Goal: Transaction & Acquisition: Purchase product/service

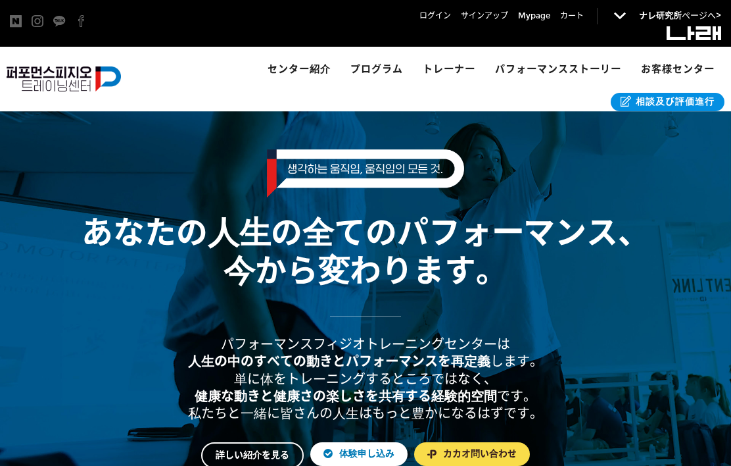
click at [433, 105] on span "・動き検査&評価紹介" at bounding box center [408, 106] width 89 height 11
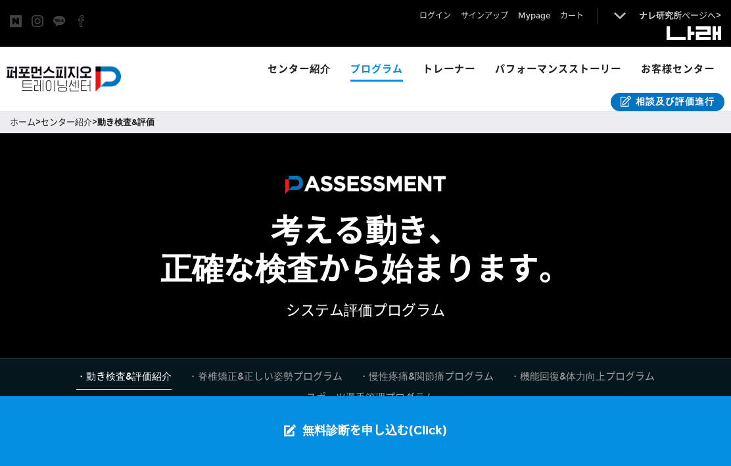
click at [460, 192] on span "・機能回復&体力向上プログラム" at bounding box center [431, 193] width 135 height 11
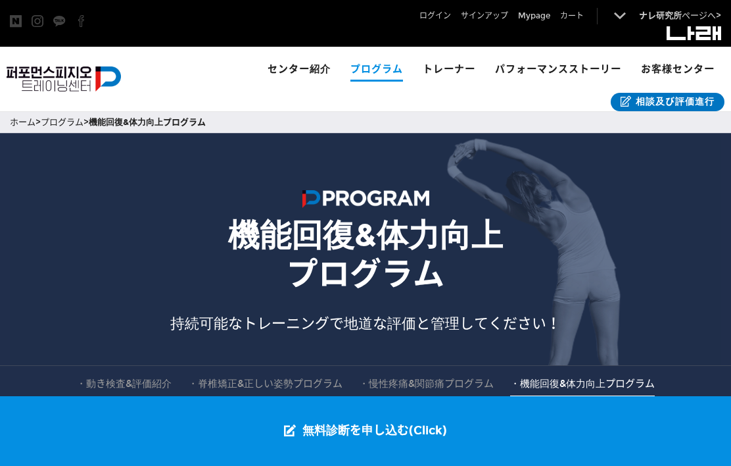
click at [578, 15] on span "カート" at bounding box center [572, 15] width 24 height 13
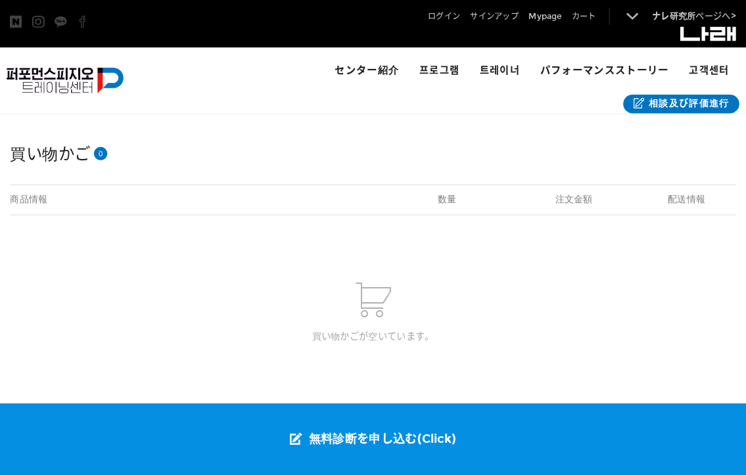
scroll to position [2, 0]
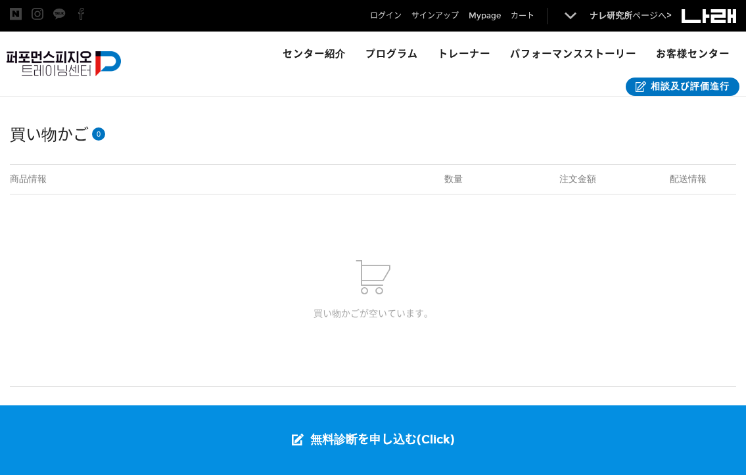
click at [461, 91] on span "・動き検査&評価紹介" at bounding box center [423, 91] width 89 height 11
